Goal: Task Accomplishment & Management: Manage account settings

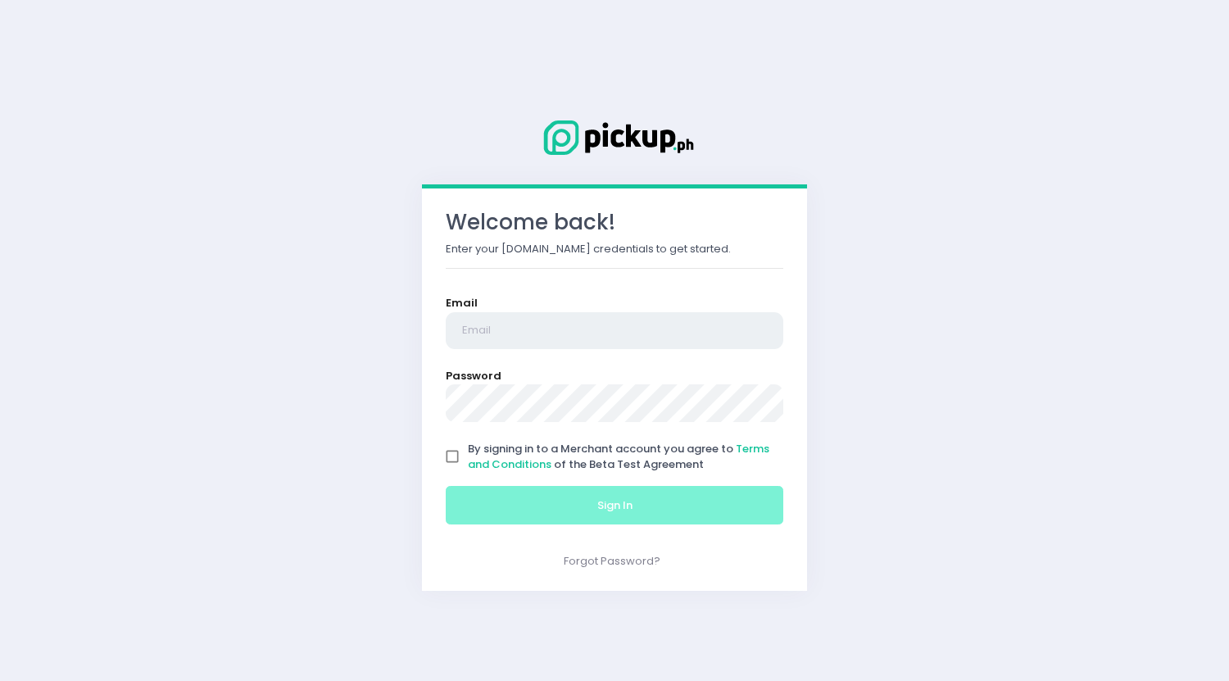
type input "[EMAIL_ADDRESS][DOMAIN_NAME]"
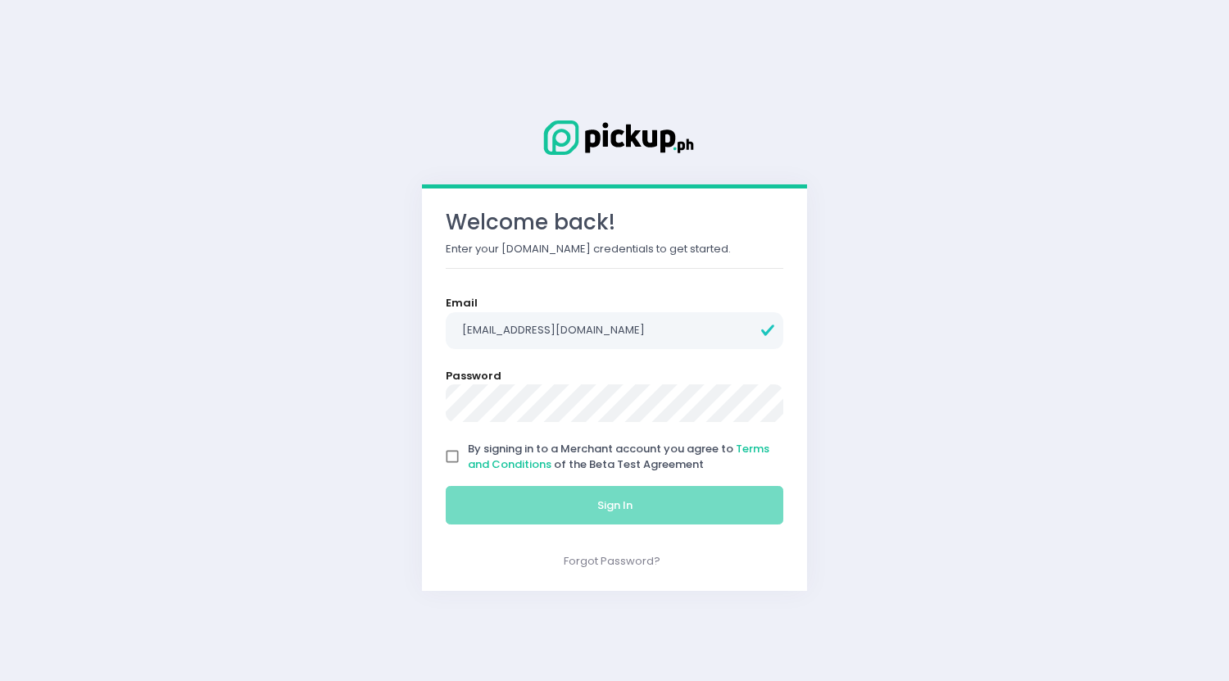
click at [448, 462] on input "By signing in to a Merchant account you agree to Terms and Conditions of the Be…" at bounding box center [452, 456] width 31 height 31
checkbox input "true"
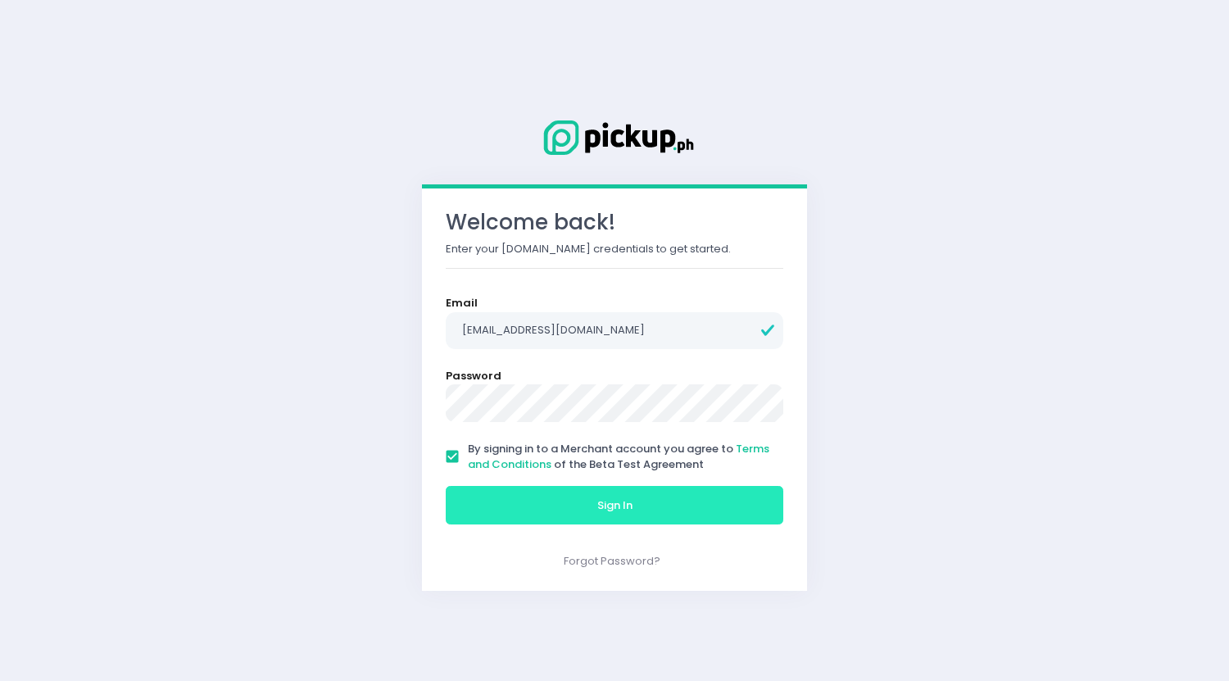
click at [574, 499] on button "Sign In" at bounding box center [615, 505] width 338 height 39
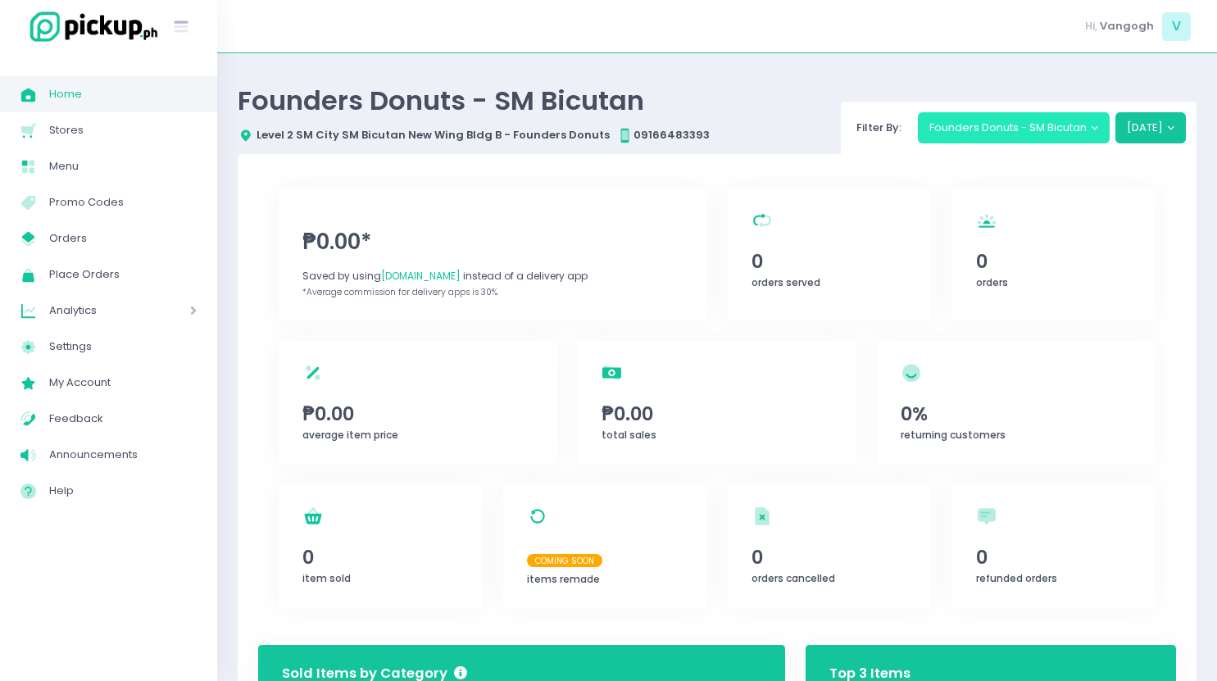
click at [1013, 125] on button "Founders Donuts - SM Bicutan" at bounding box center [1014, 127] width 193 height 31
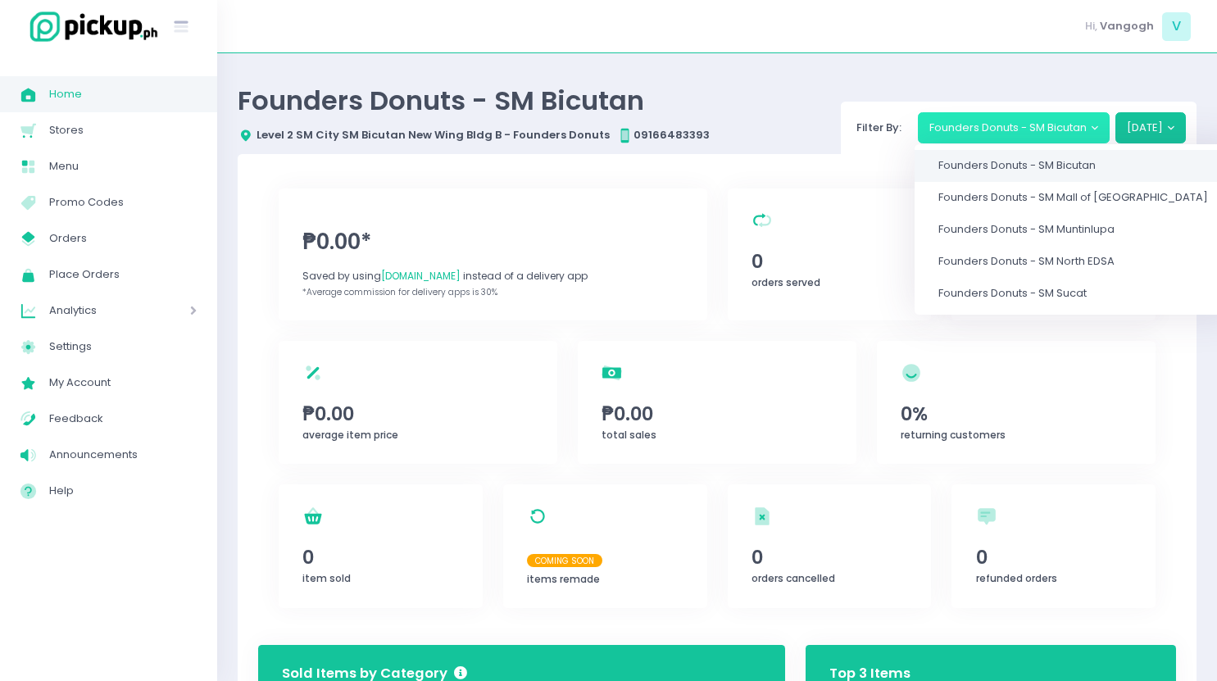
click at [1006, 169] on span "Founders Donuts - SM Bicutan" at bounding box center [1016, 166] width 157 height 16
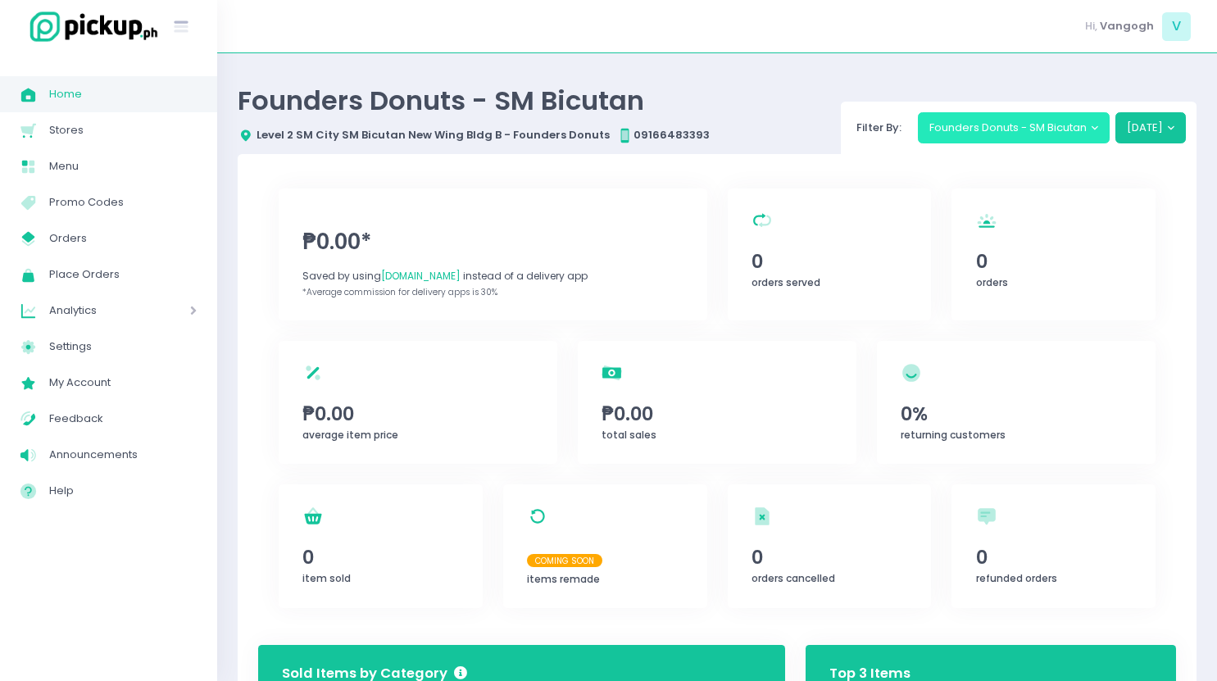
click at [1002, 123] on button "Founders Donuts - SM Bicutan" at bounding box center [1014, 127] width 193 height 31
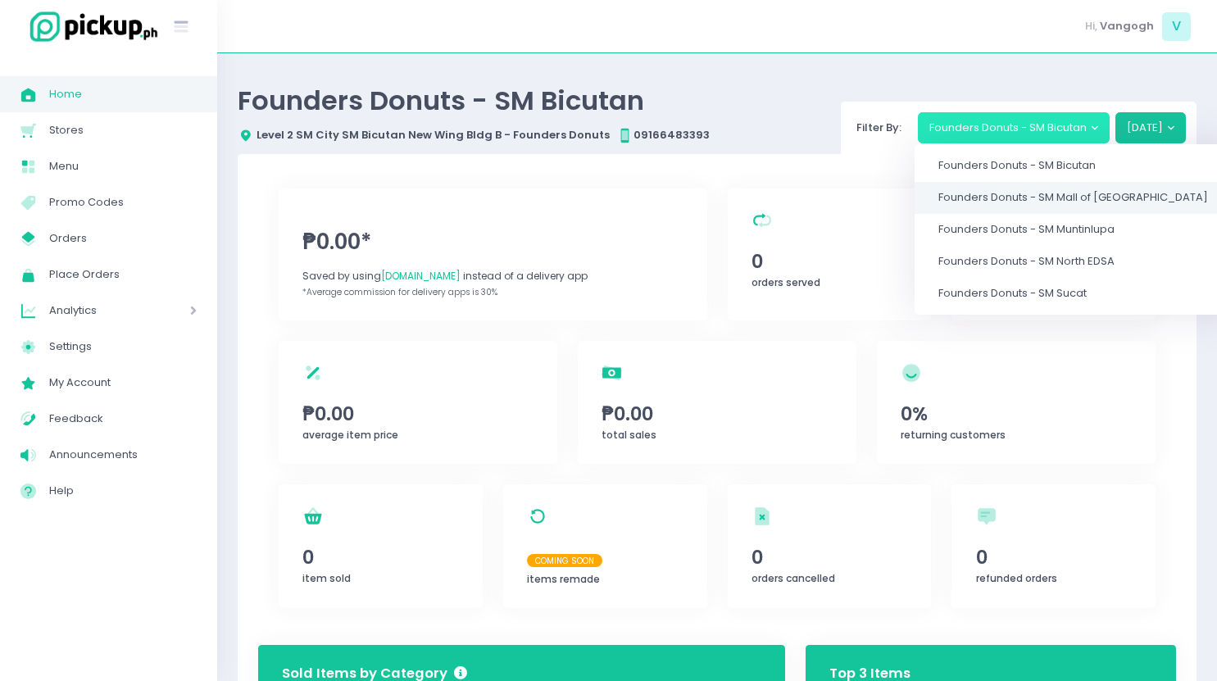
click at [999, 195] on span "Founders Donuts - SM Mall of [GEOGRAPHIC_DATA]" at bounding box center [1073, 198] width 270 height 16
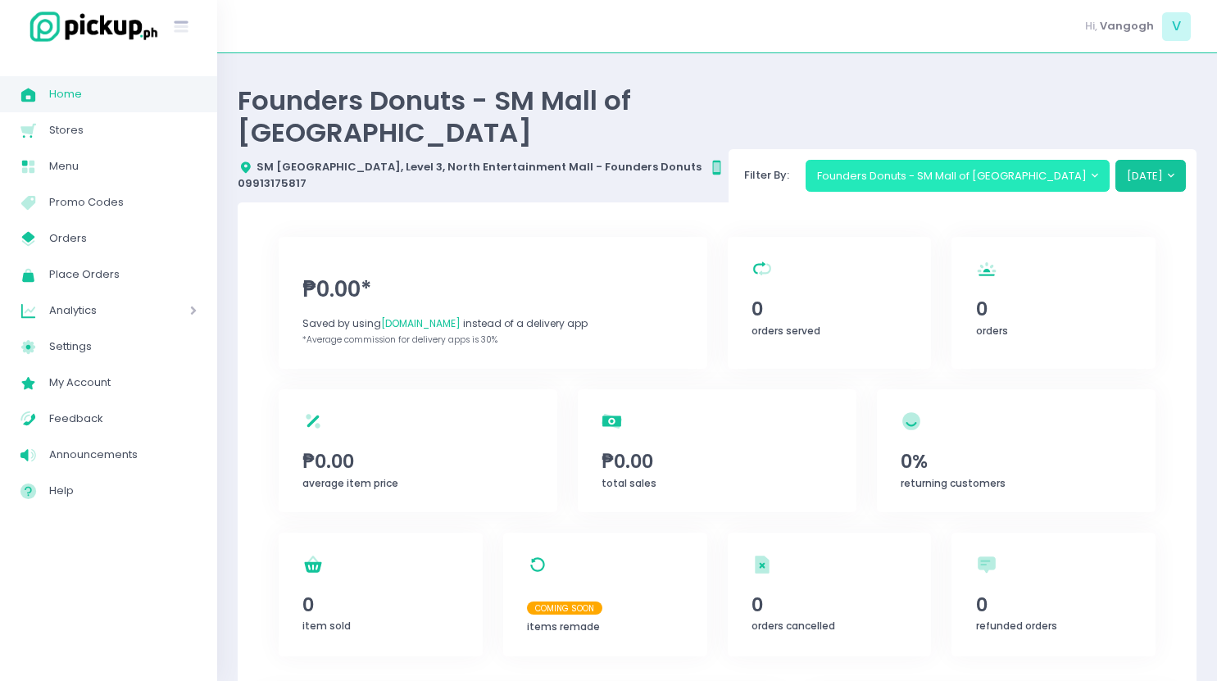
click at [993, 160] on button "Founders Donuts - SM Mall of [GEOGRAPHIC_DATA]" at bounding box center [957, 175] width 305 height 31
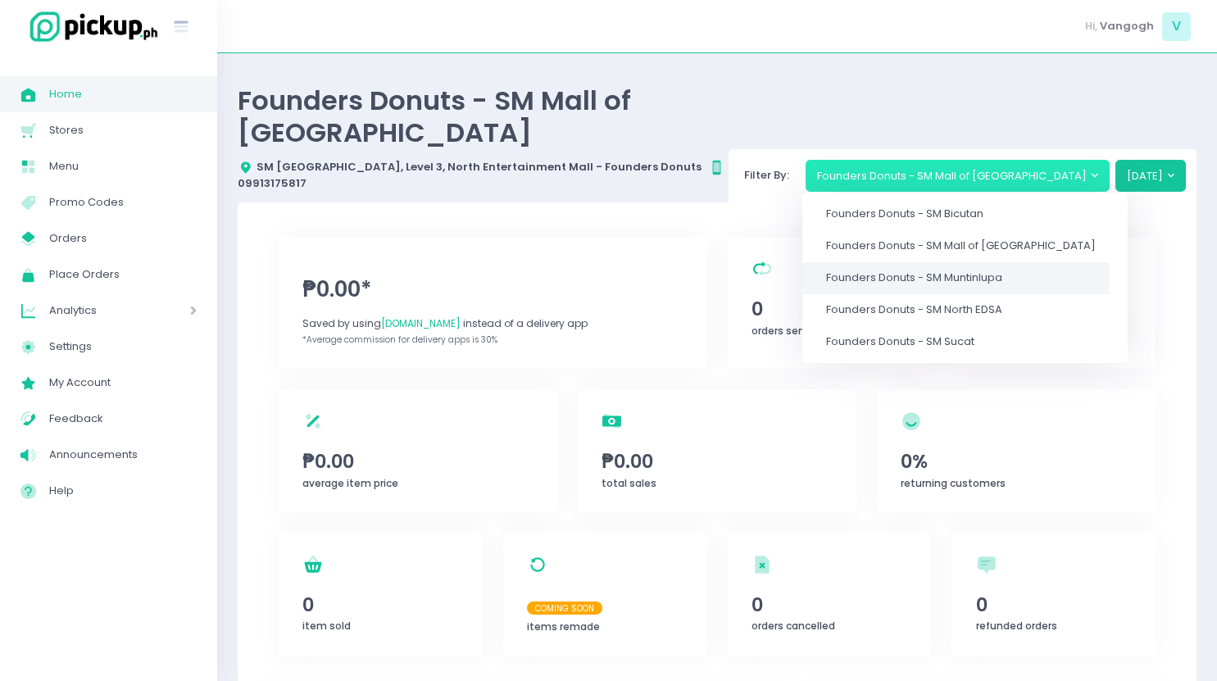
click at [1002, 270] on span "Founders Donuts - SM Muntinlupa" at bounding box center [914, 278] width 176 height 16
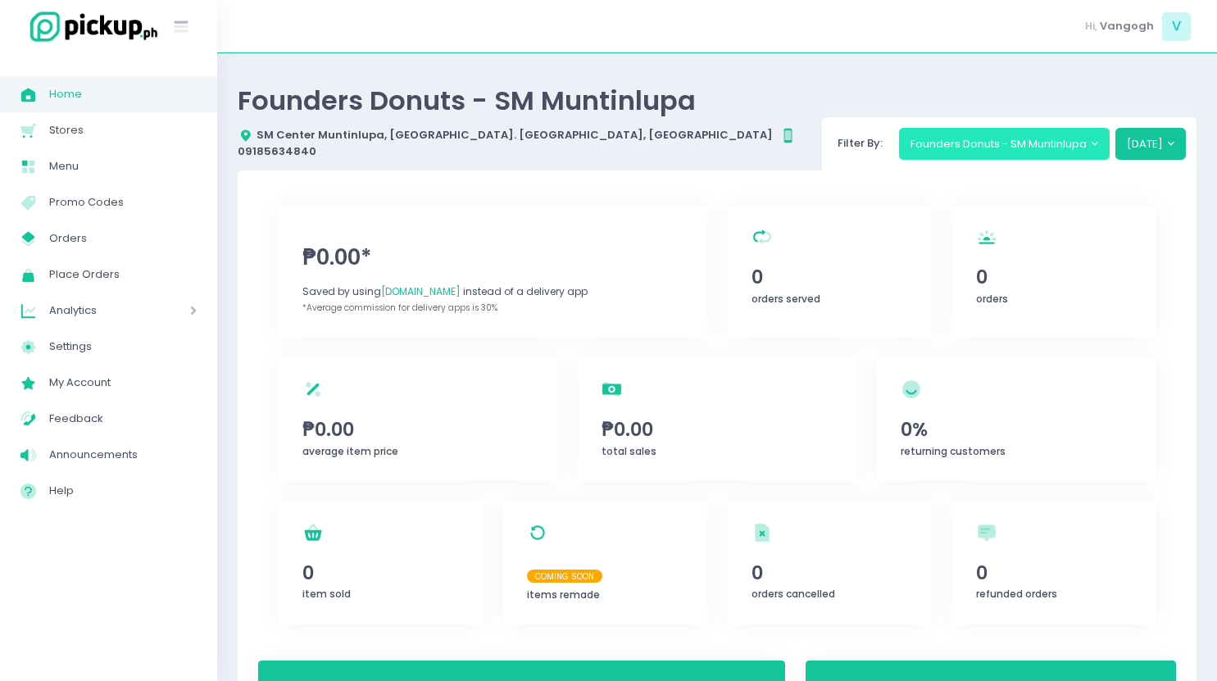
click at [994, 130] on button "Founders Donuts - SM Muntinlupa" at bounding box center [1004, 143] width 211 height 31
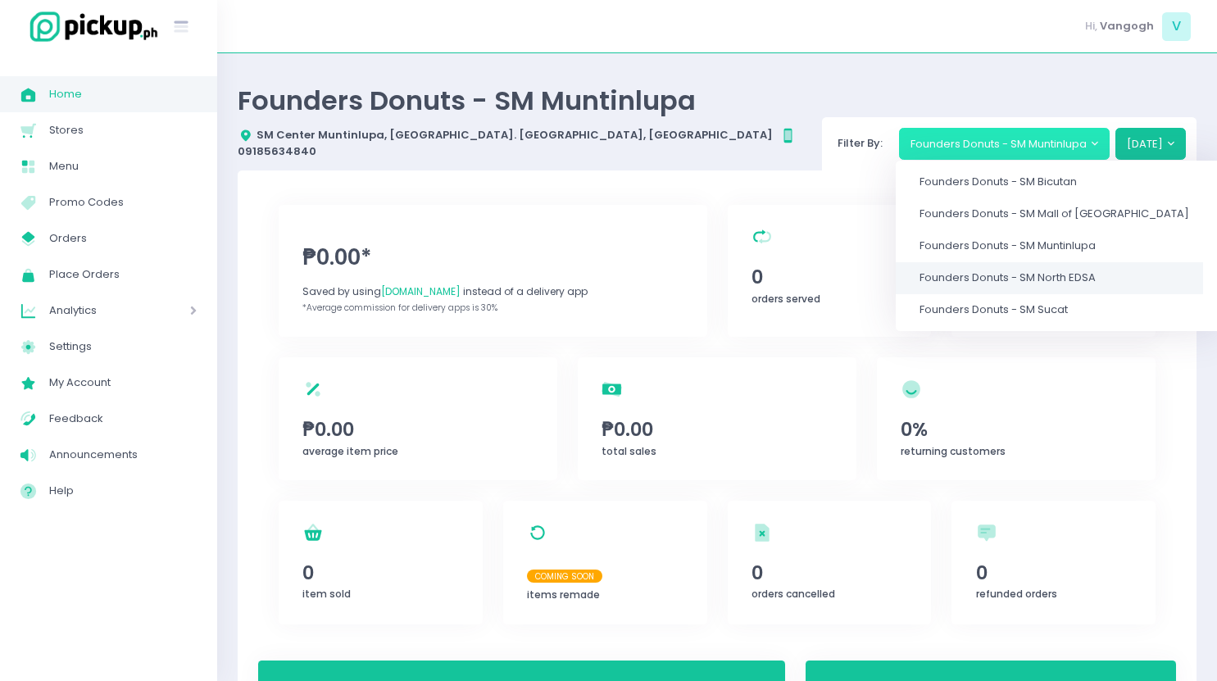
click at [995, 270] on span "Founders Donuts - SM North EDSA" at bounding box center [1007, 278] width 176 height 16
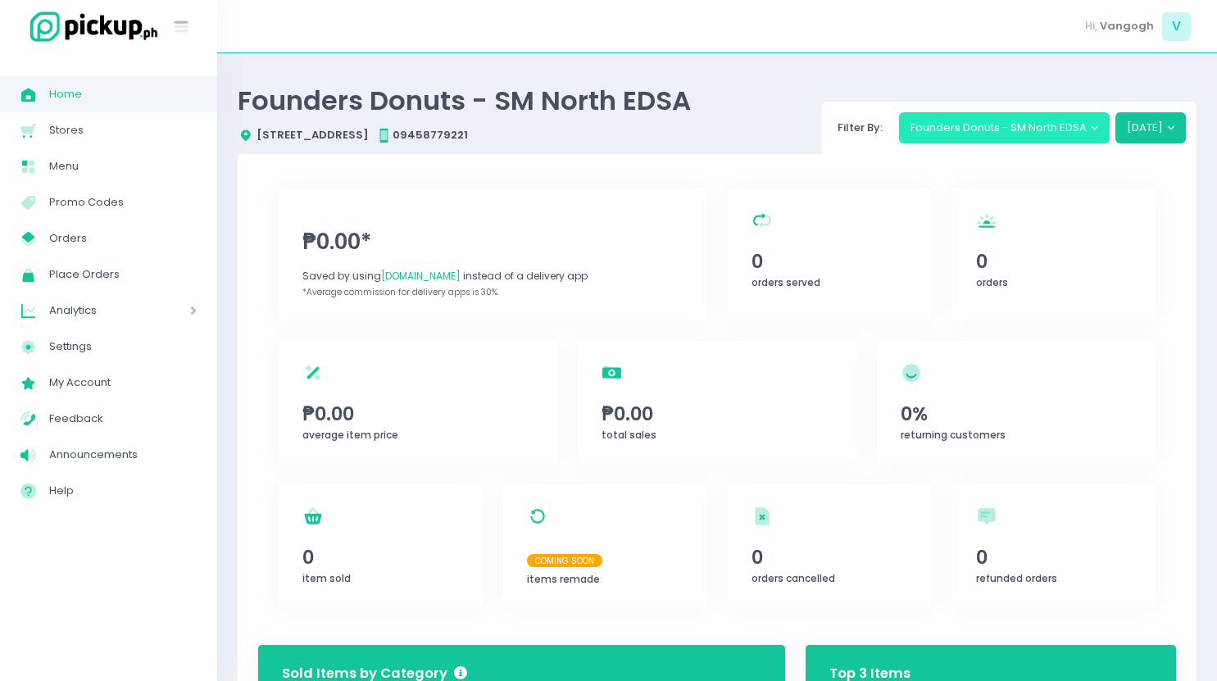
click at [978, 131] on button "Founders Donuts - SM North EDSA" at bounding box center [1004, 127] width 211 height 31
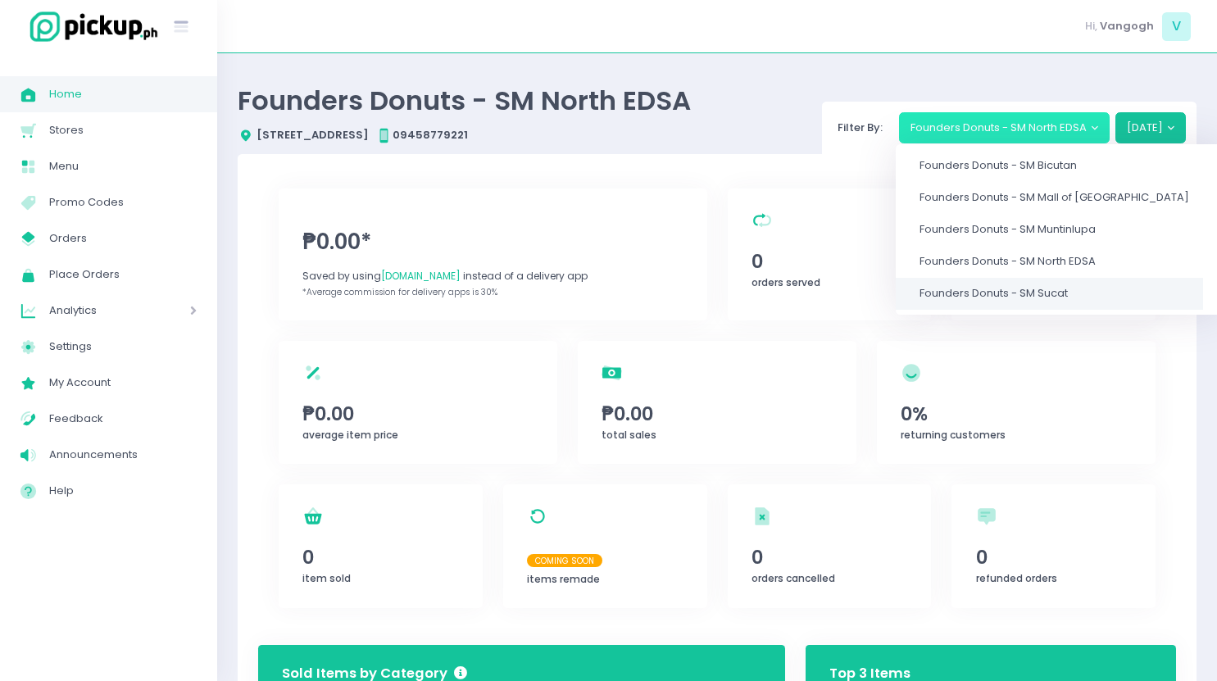
click at [999, 292] on span "Founders Donuts - SM Sucat" at bounding box center [993, 294] width 148 height 16
